Goal: Task Accomplishment & Management: Manage account settings

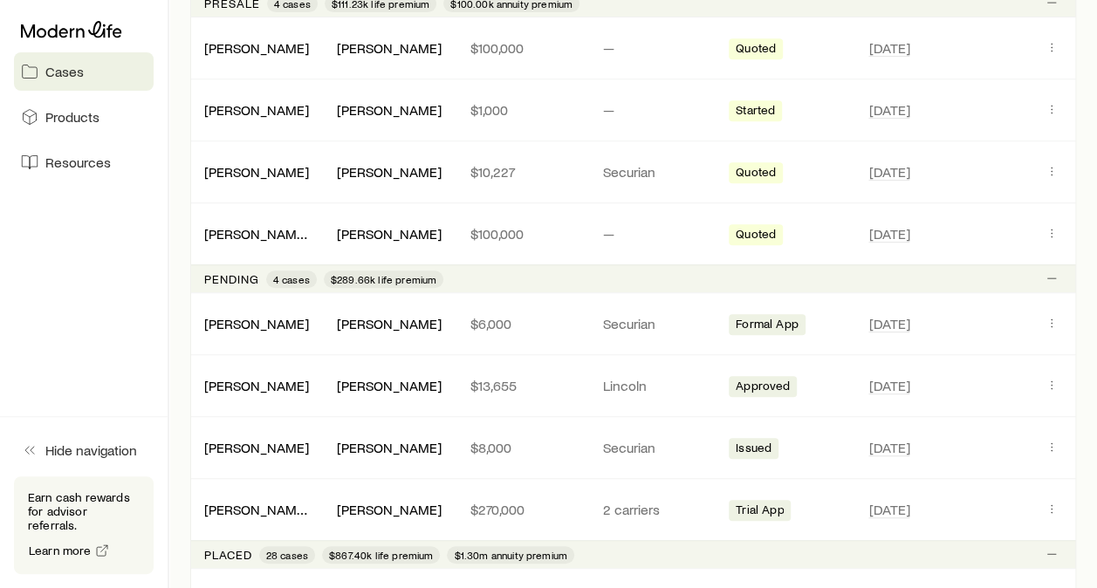
scroll to position [393, 0]
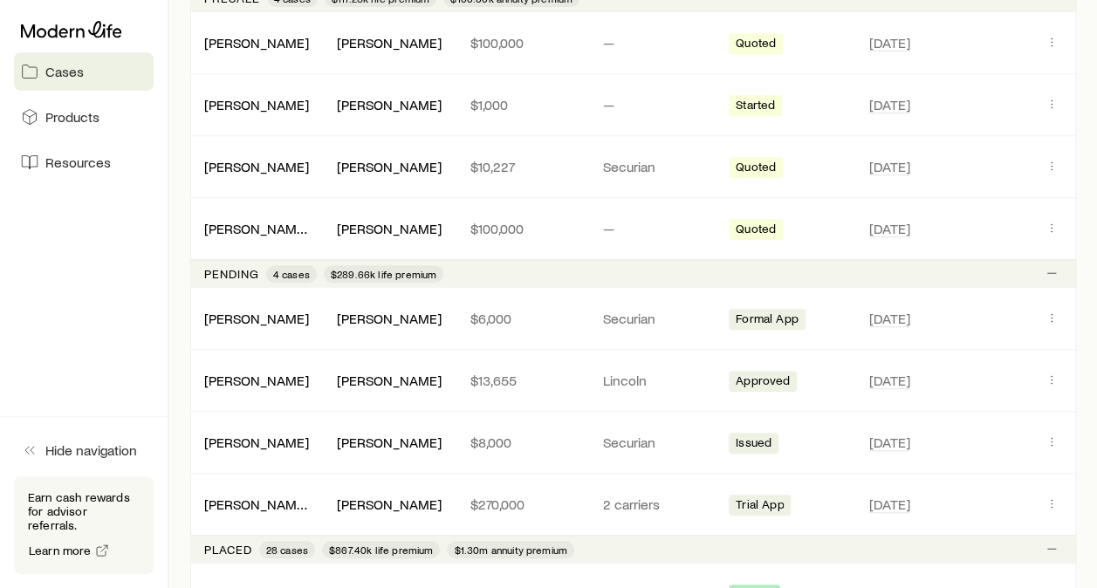
drag, startPoint x: 1094, startPoint y: 210, endPoint x: 1095, endPoint y: 232, distance: 21.8
click at [527, 434] on p "$8,000" at bounding box center [522, 442] width 105 height 17
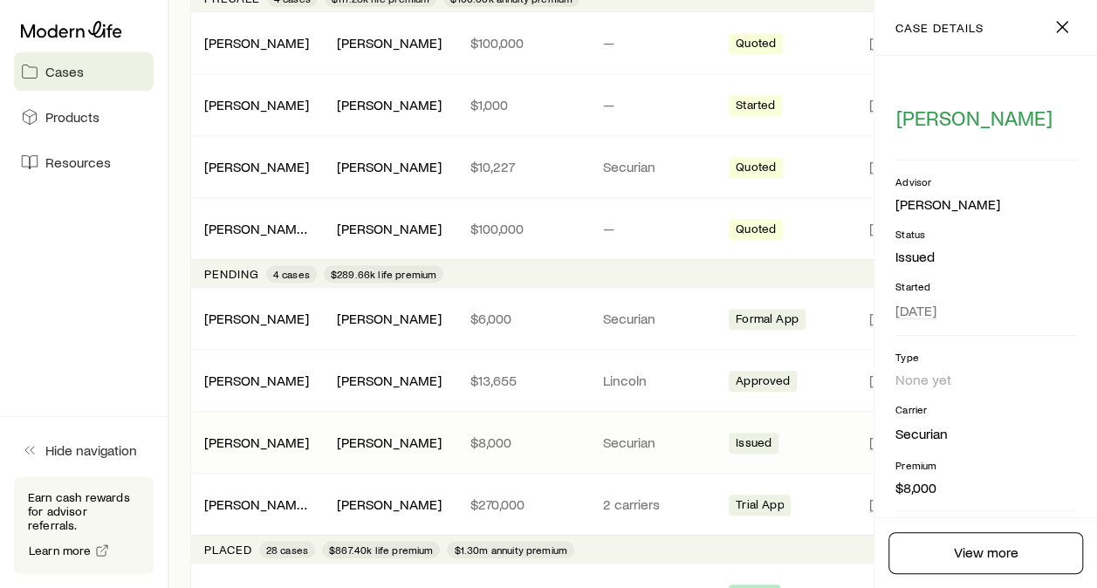
click at [551, 435] on p "$8,000" at bounding box center [522, 442] width 105 height 17
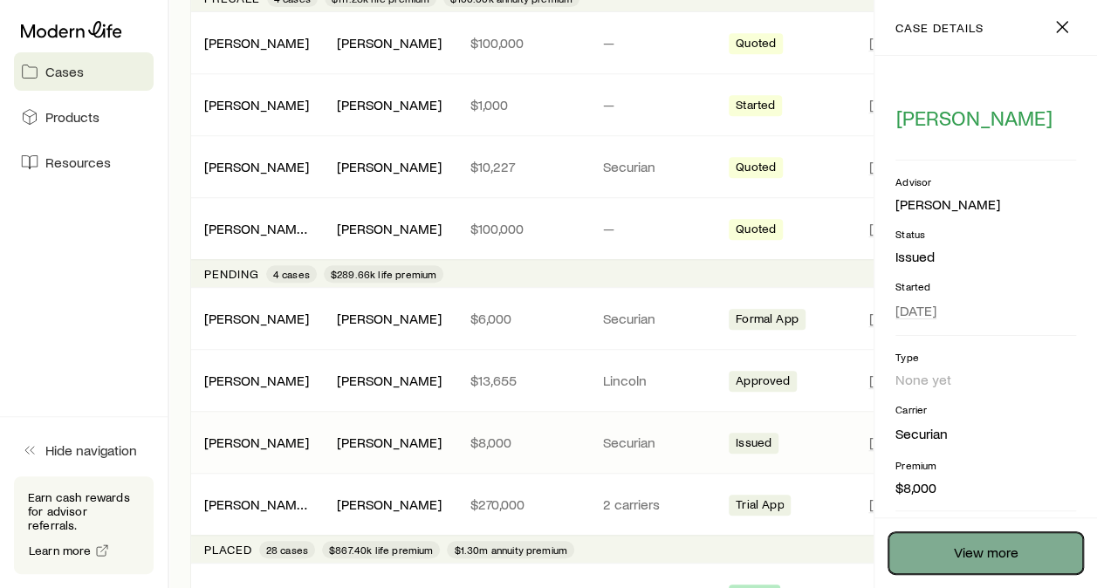
click at [984, 540] on link "View more" at bounding box center [985, 553] width 195 height 42
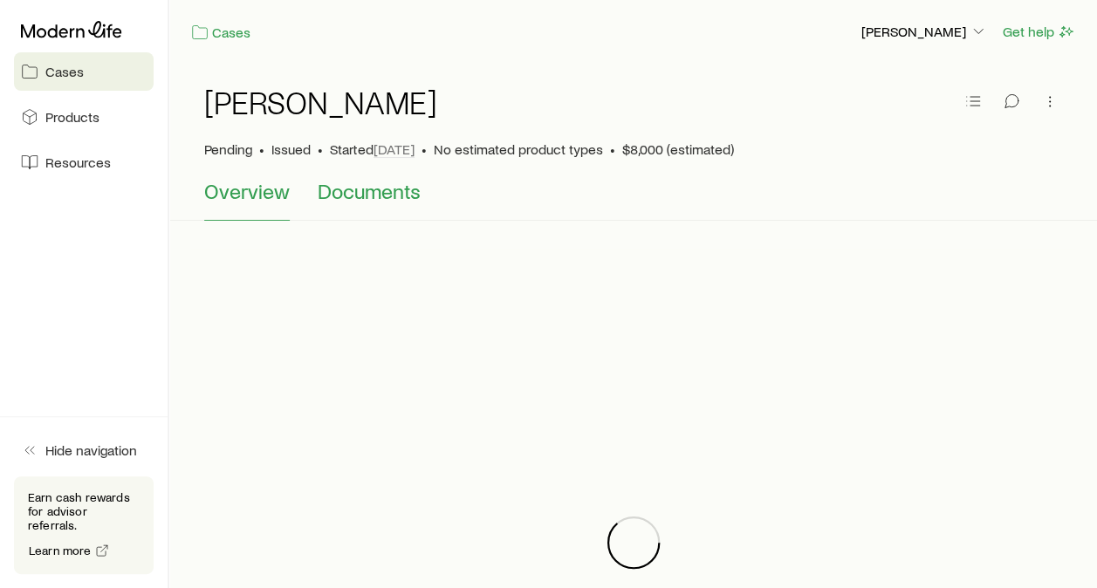
click at [395, 187] on span "Documents" at bounding box center [369, 191] width 103 height 24
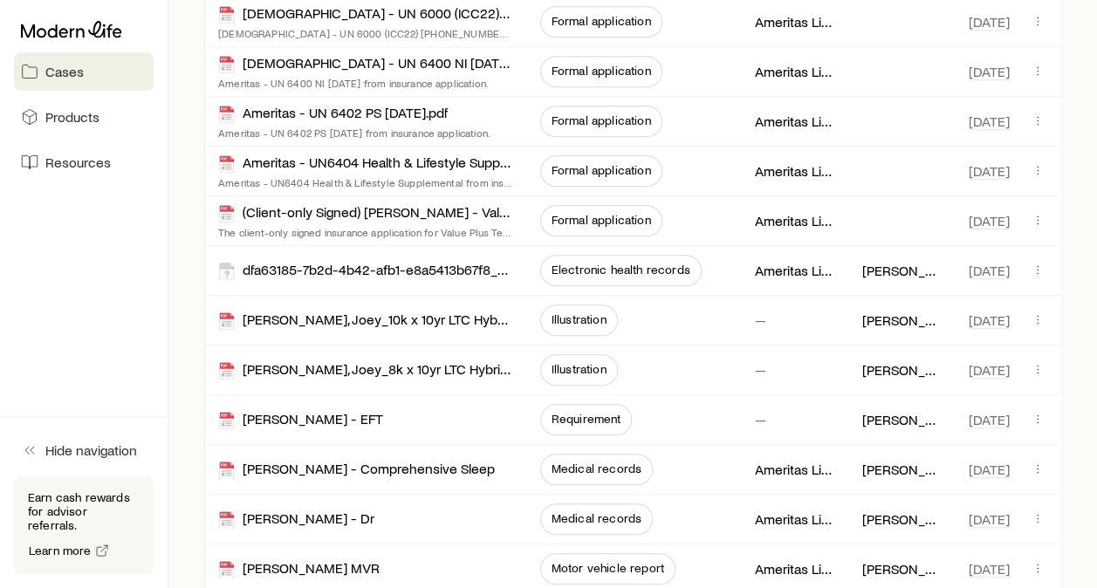
scroll to position [490, 0]
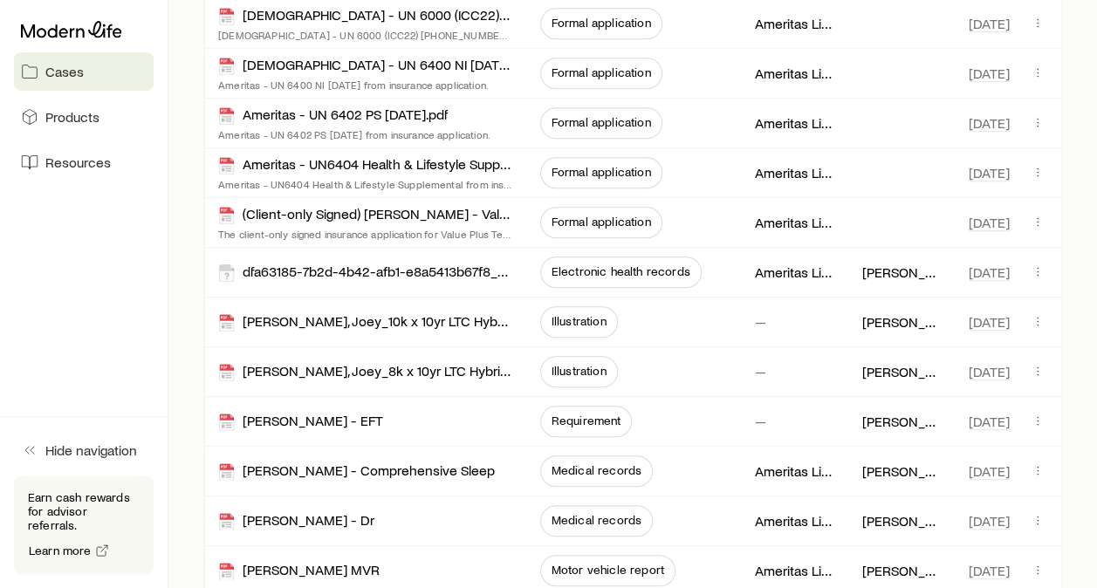
click at [1087, 327] on div "[PERSON_NAME] • Issued • Started [DATE] • No estimated product types • $8,000 (…" at bounding box center [633, 247] width 928 height 1349
click at [293, 379] on div "[PERSON_NAME], Joey_8k x 10yr LTC Hybrid Comparison" at bounding box center [365, 371] width 294 height 49
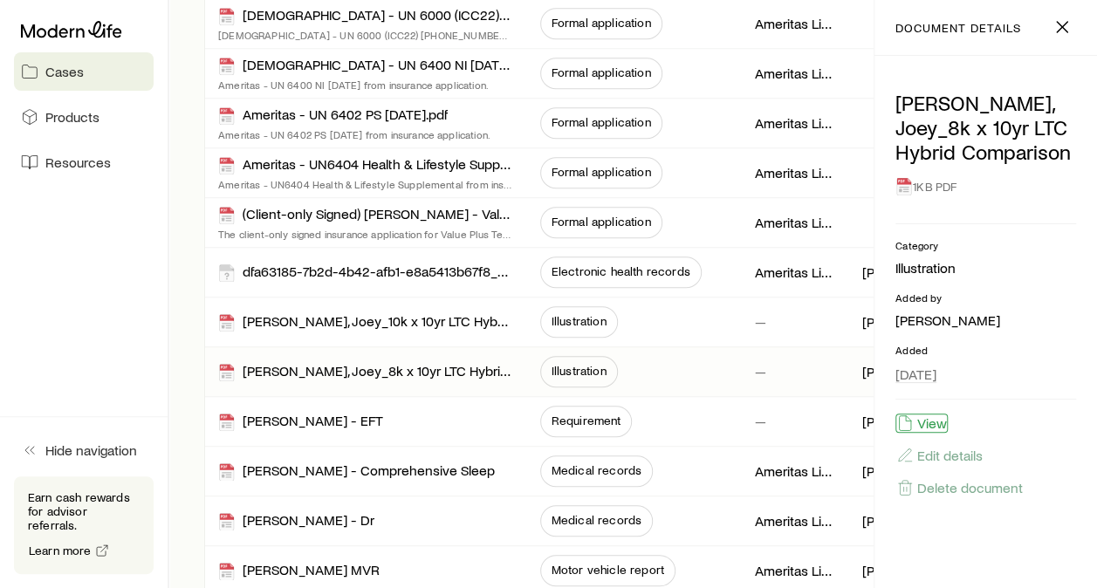
click at [916, 416] on button "View" at bounding box center [921, 423] width 52 height 19
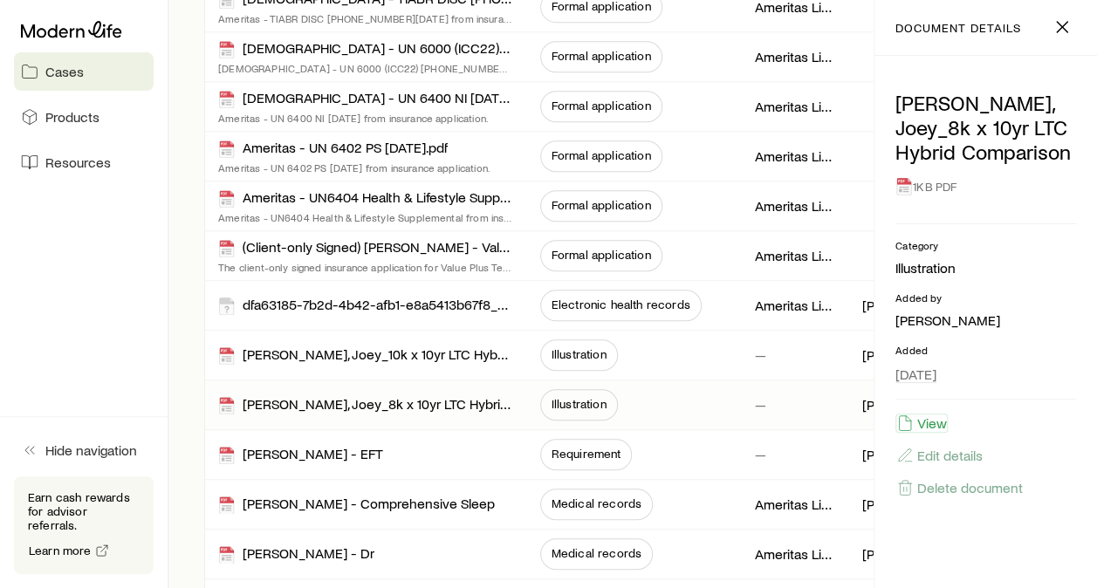
scroll to position [487, 0]
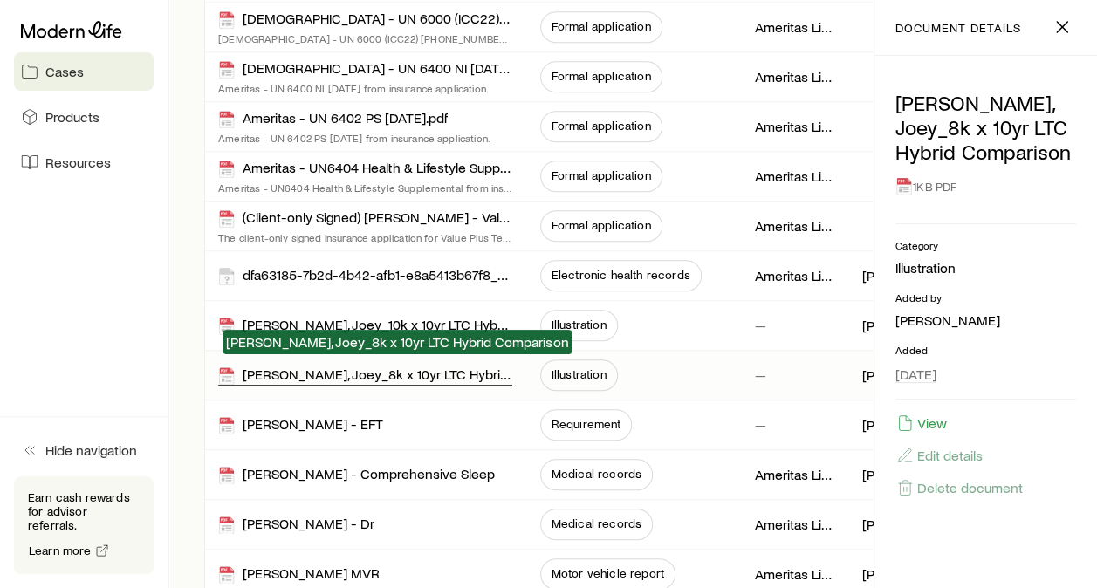
click at [434, 366] on div "[PERSON_NAME], Joey_8k x 10yr LTC Hybrid Comparison" at bounding box center [365, 376] width 294 height 20
